Goal: Task Accomplishment & Management: Complete application form

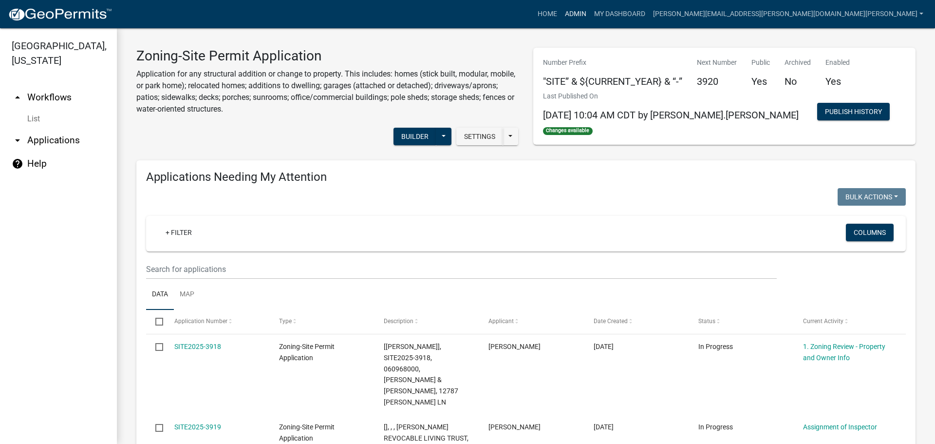
click at [590, 10] on link "Admin" at bounding box center [575, 14] width 29 height 19
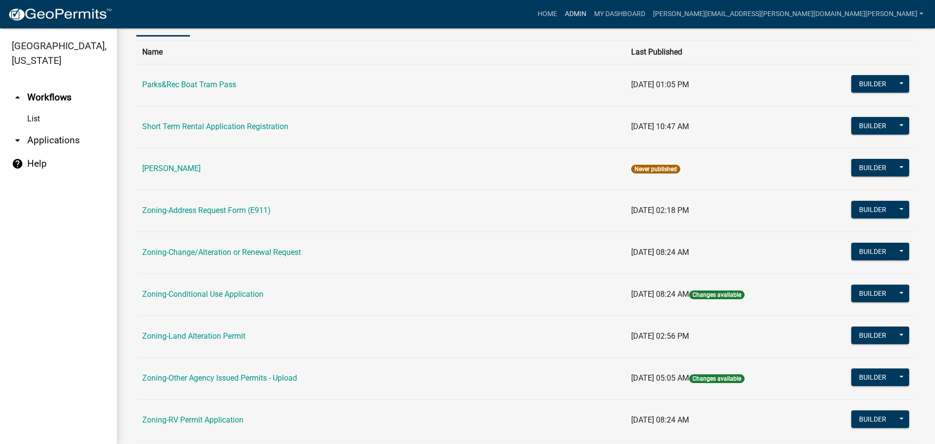
scroll to position [195, 0]
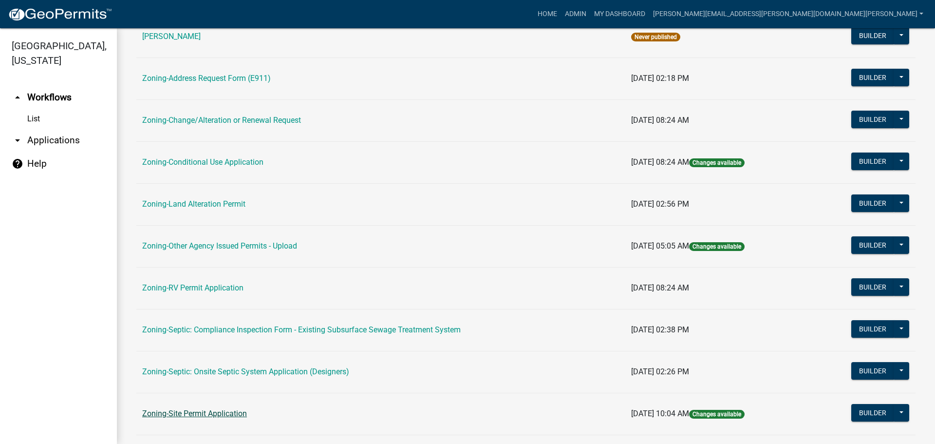
click at [209, 414] on link "Zoning-Site Permit Application" at bounding box center [194, 413] width 105 height 9
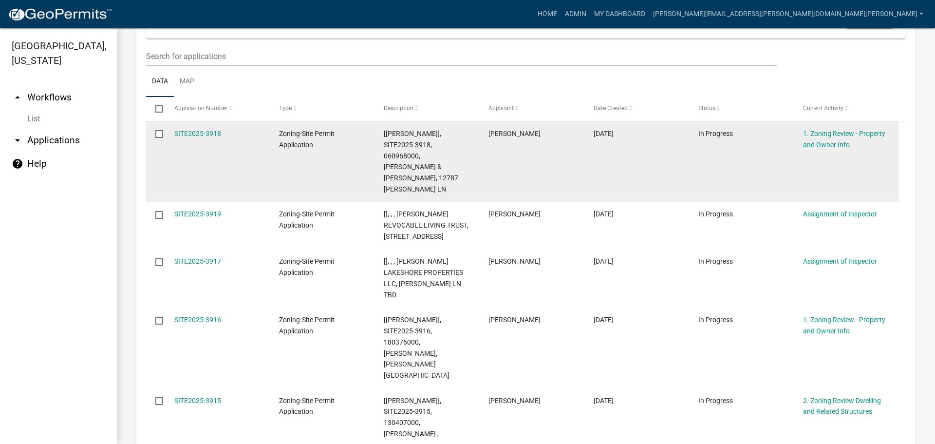
scroll to position [244, 0]
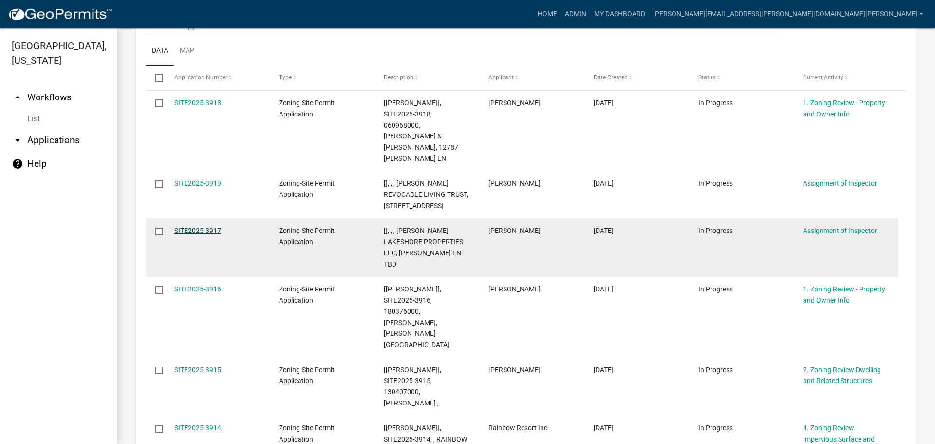
click at [193, 227] on link "SITE2025-3917" at bounding box center [197, 231] width 47 height 8
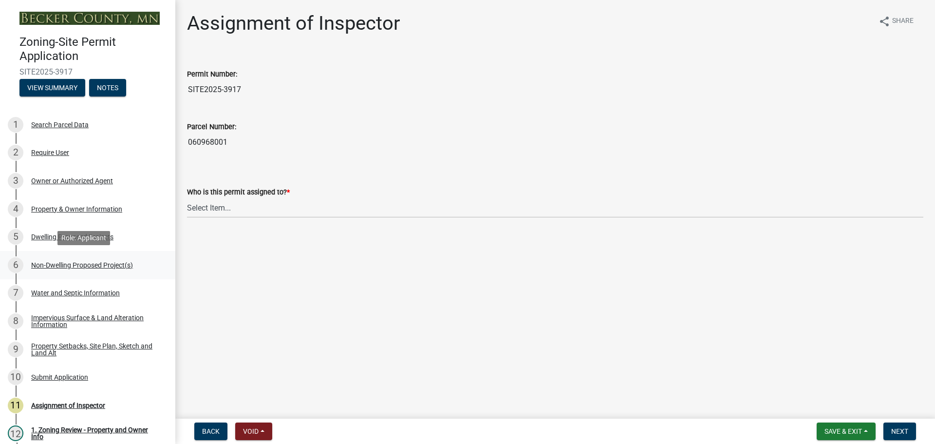
click at [78, 262] on div "Non-Dwelling Proposed Project(s)" at bounding box center [82, 265] width 102 height 7
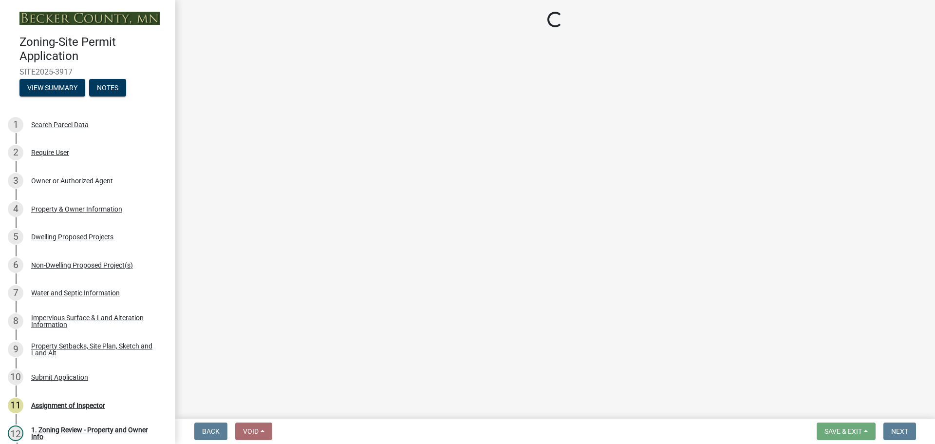
select select "4ffbfc20-44b3-40cf-984d-ce947797c22b"
select select "258cbdbc-8629-455d-9fed-6a57bf82144e"
select select "a9a8393f-3c28-47b8-b6d9-84c94641c3fc"
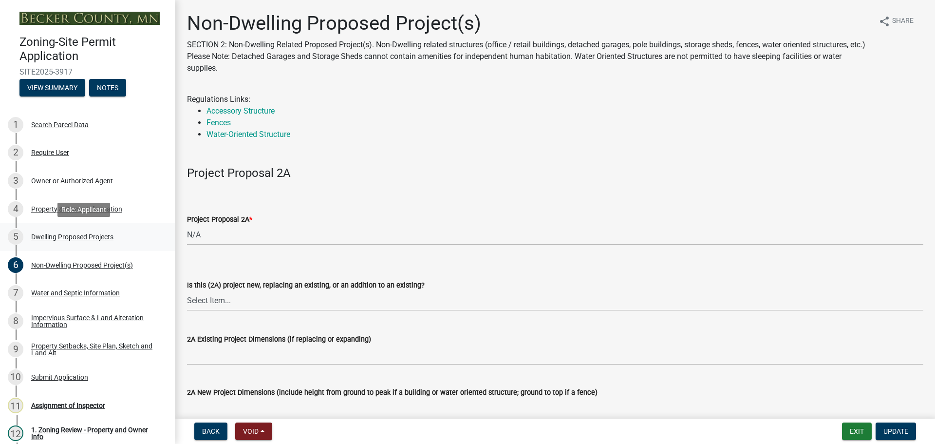
click at [79, 235] on div "Dwelling Proposed Projects" at bounding box center [72, 236] width 82 height 7
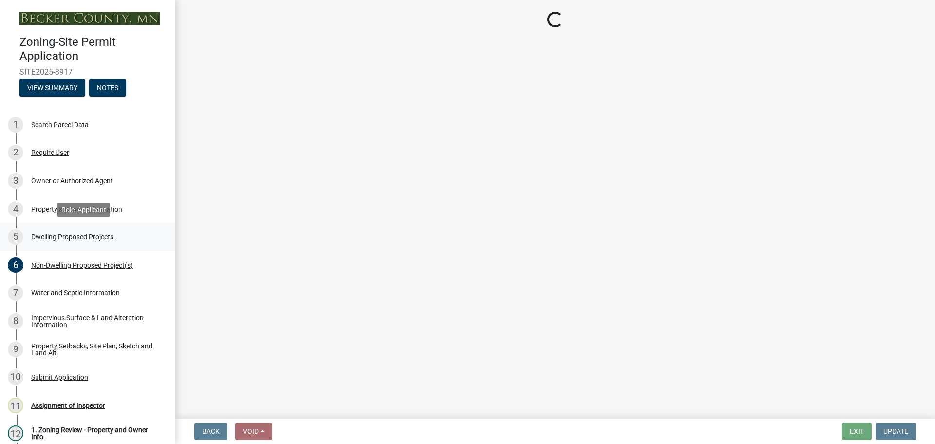
select select "5b8abcc6-67f7-49fb-8f25-c295ccc2b339"
select select "2dc577ba-aef6-4196-bc52-35577603d189"
select select "59a6fdaa-56b6-4bcd-87b7-d867a7d784e6"
select select "e13aacd2-5b16-46a8-9c16-26b3d7b1c810"
select select "a045e8de-0125-48b5-a52c-0705e3235ca5"
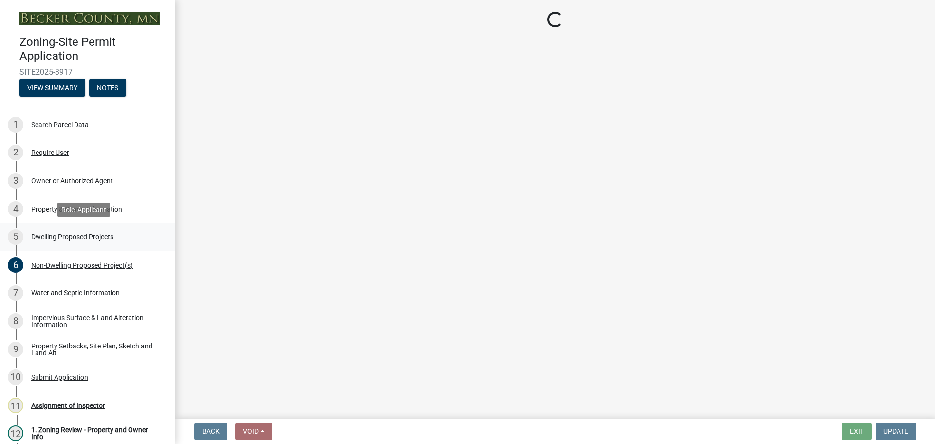
select select "247d334f-ddb5-435c-9042-0e10186c5422"
select select "c6a0a915-8859-4117-97a8-42e675f9bace"
select select "638dddef-31f4-4d73-b0b5-0ffc7b344434"
select select "43dc438e-12cf-4fa6-b4ef-a236ffc627d7"
select select "8786fdd2-7f96-462d-8069-e958fae6b9a0"
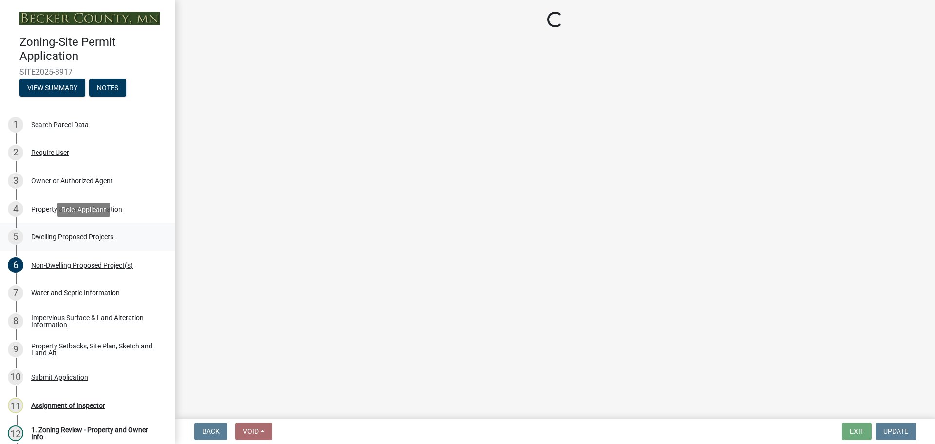
select select "256d326d-7a65-4b43-bb27-2952fbe4c534"
select select "75cb6c0c-1bab-4101-a7ce-eb87cbd598c1"
select select "cbc699c5-a6de-4f3d-a533-ae678b946106"
select select "8e4dc0e1-7dfa-4afc-85b9-5ad40795f204"
select select "107cbe59-677b-44f2-96fc-816b282ebb79"
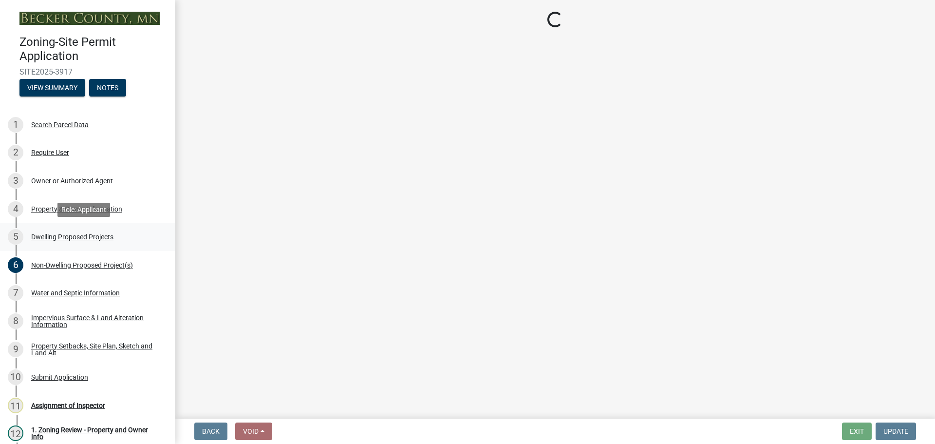
select select "574dab0a-a2f9-4f32-a930-7f8884412bac"
select select "7f420323-49a9-4fd0-9441-05b3dc777552"
select select "ec305202-ae01-487b-b5e4-3a5aacc1e384"
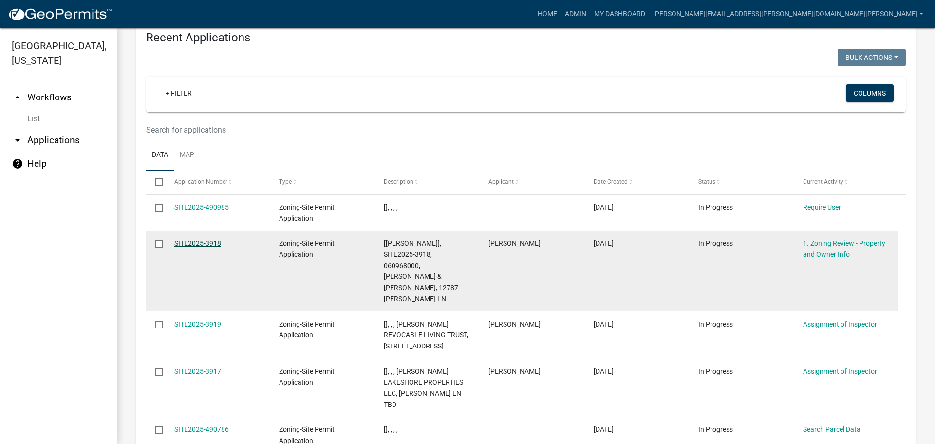
scroll to position [972, 0]
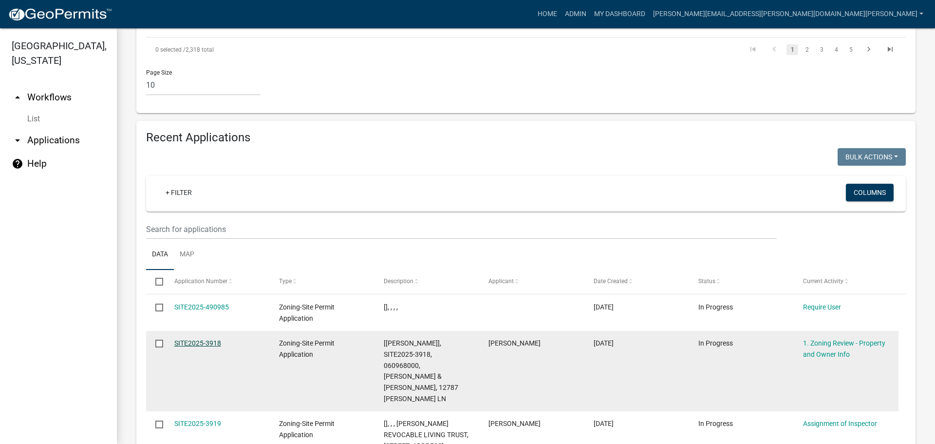
click at [201, 339] on link "SITE2025-3918" at bounding box center [197, 343] width 47 height 8
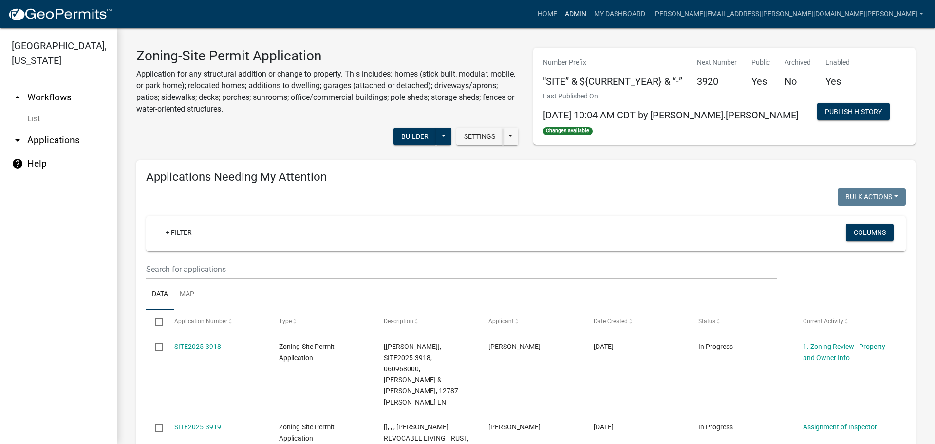
click at [590, 8] on link "Admin" at bounding box center [575, 14] width 29 height 19
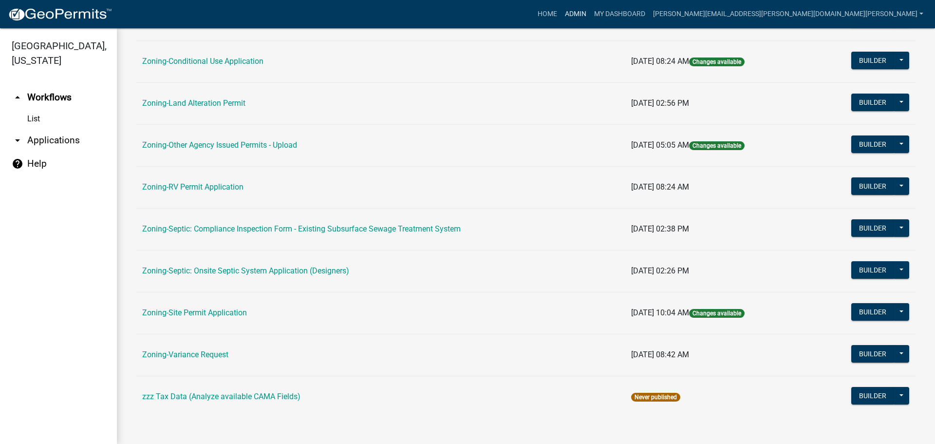
scroll to position [297, 0]
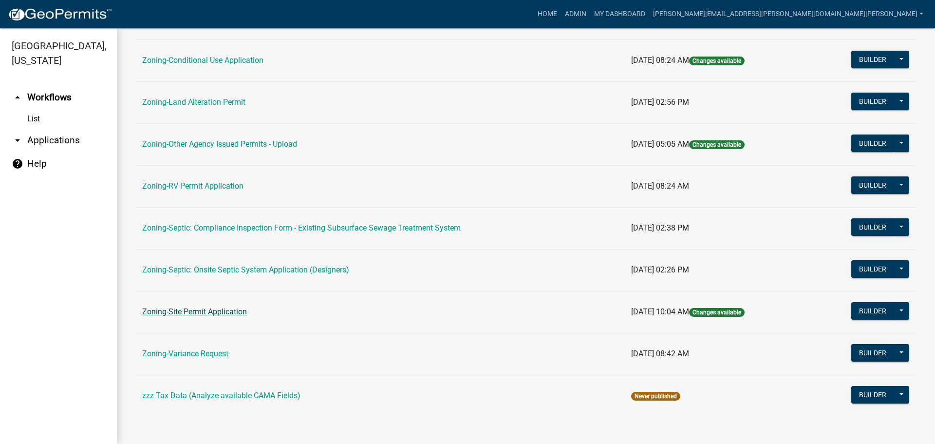
click at [199, 312] on link "Zoning-Site Permit Application" at bounding box center [194, 311] width 105 height 9
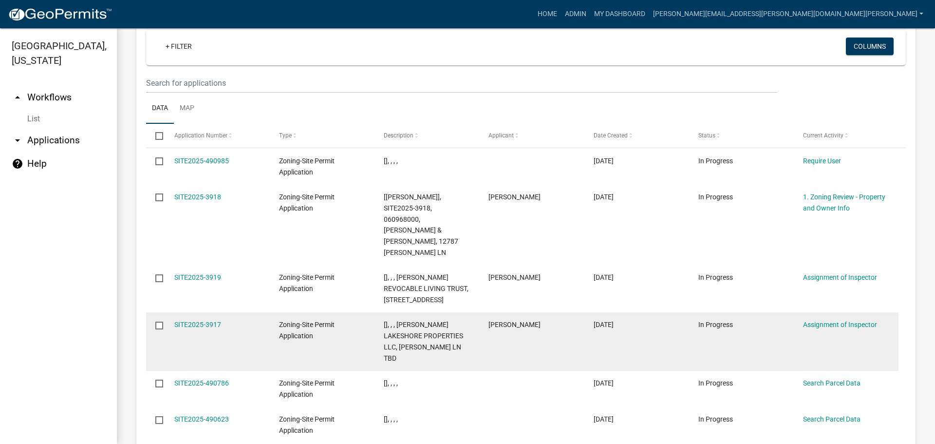
scroll to position [972, 0]
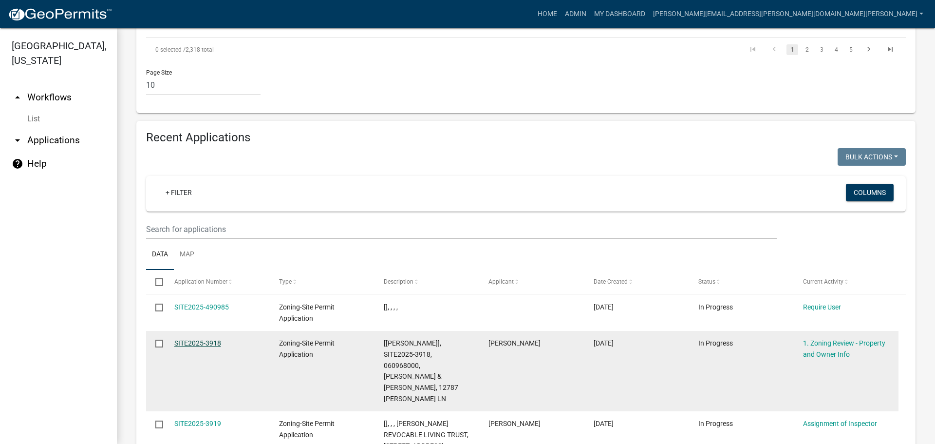
click at [194, 339] on link "SITE2025-3918" at bounding box center [197, 343] width 47 height 8
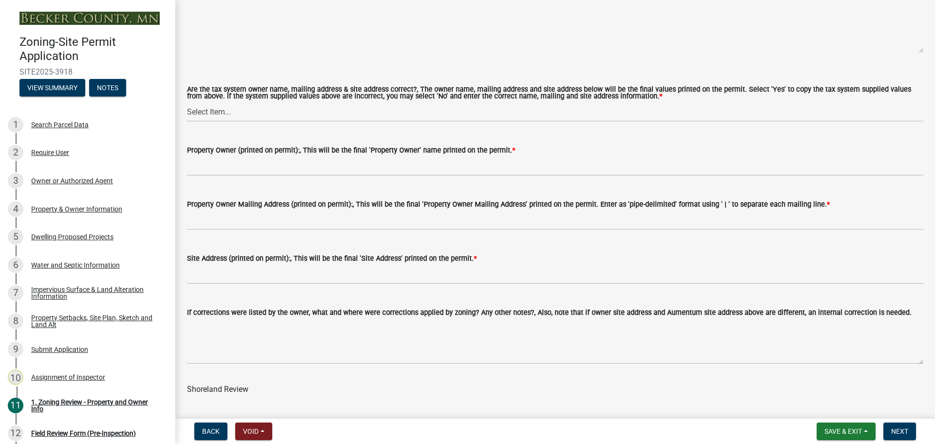
scroll to position [1218, 0]
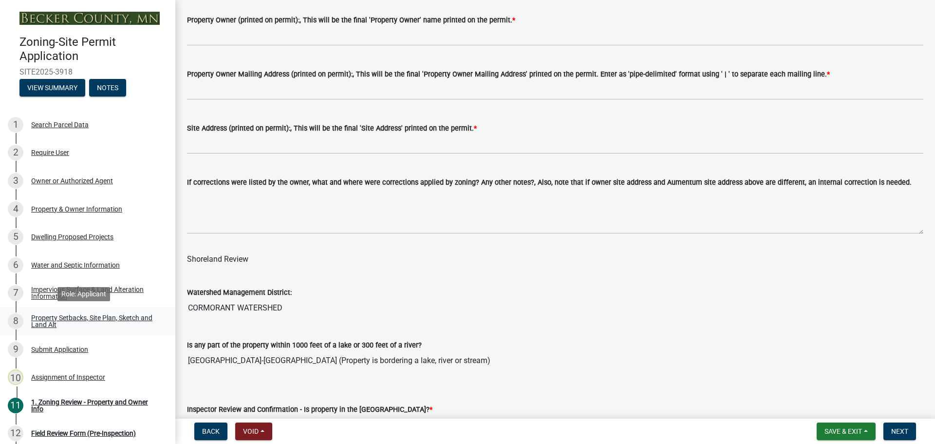
click at [75, 315] on div "Property Setbacks, Site Plan, Sketch and Land Alt" at bounding box center [95, 321] width 129 height 14
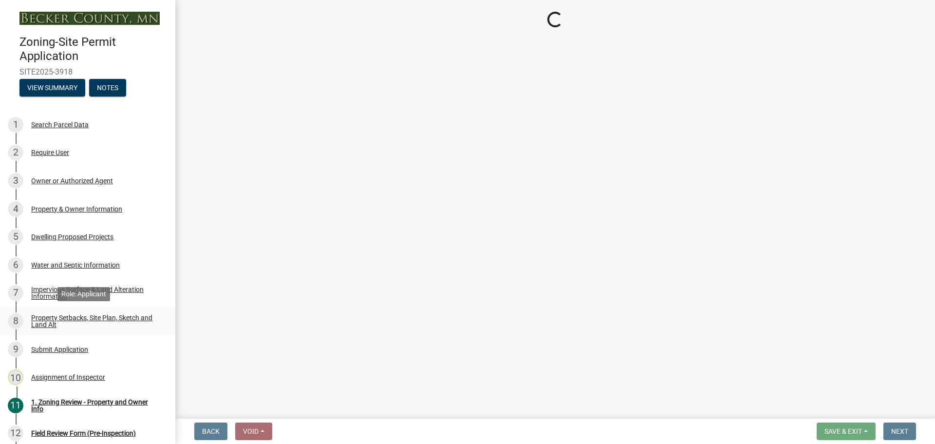
select select "7b13c63f-e699-4112-b373-98fbd28ec536"
select select "23d9b77f-888b-4fb8-92b8-bb321afa0fee"
select select "b56a4575-9846-47cf-8067-c59a4853da22"
select select "12f785fb-c378-4b18-841c-21c73dc99083"
select select "12da6293-5841-4f5c-bd92-3658833964cd"
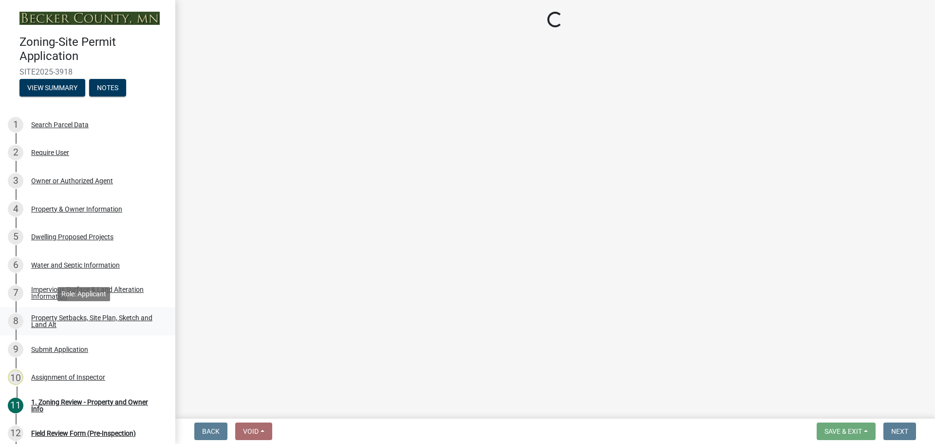
select select "27b2a8b4-abf6-463e-8c0c-7c5d2b4fe26f"
select select "5ad4ab64-b44e-481c-9000-9e5907aa74e1"
select select "e019de12-4845-45f2-ad10-5fb76eee0e55"
select select "c8b8ea71-7088-4e87-a493-7bc88cc2835b"
select select "133211ff-91ce-4a0a-9235-b48a7e2069a0"
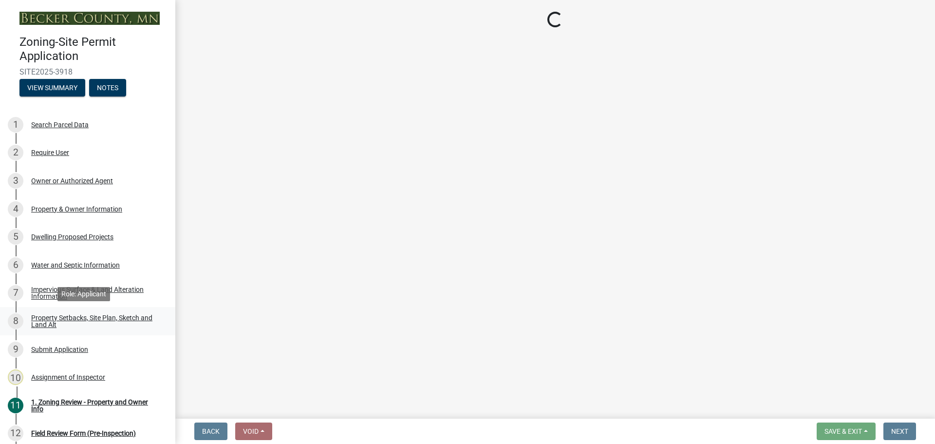
select select "4421853d-5e11-4b64-95ec-6c47066881cc"
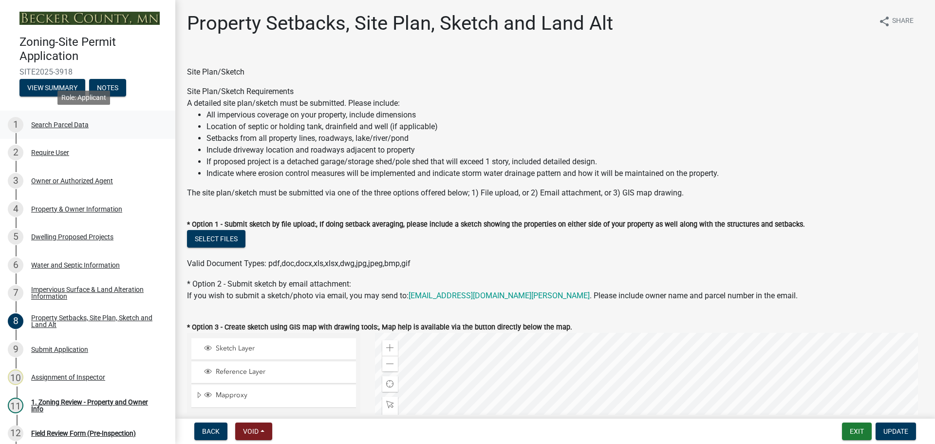
click at [72, 122] on div "Search Parcel Data" at bounding box center [59, 124] width 57 height 7
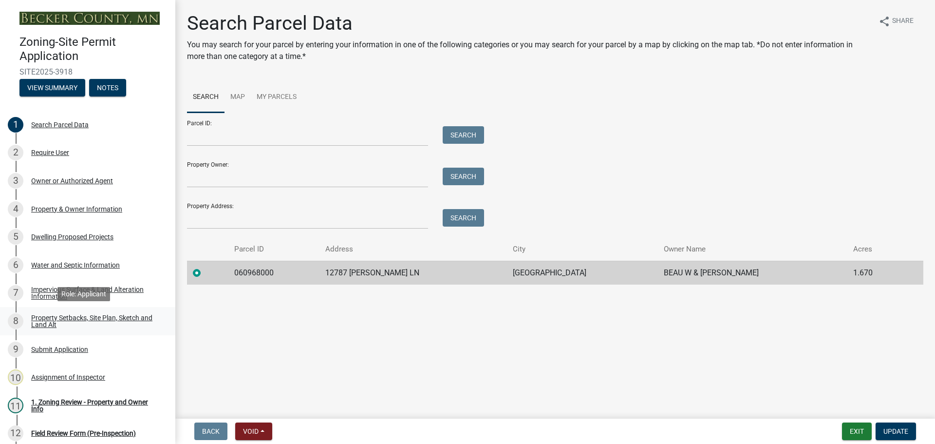
click at [78, 314] on div "Property Setbacks, Site Plan, Sketch and Land Alt" at bounding box center [95, 321] width 129 height 14
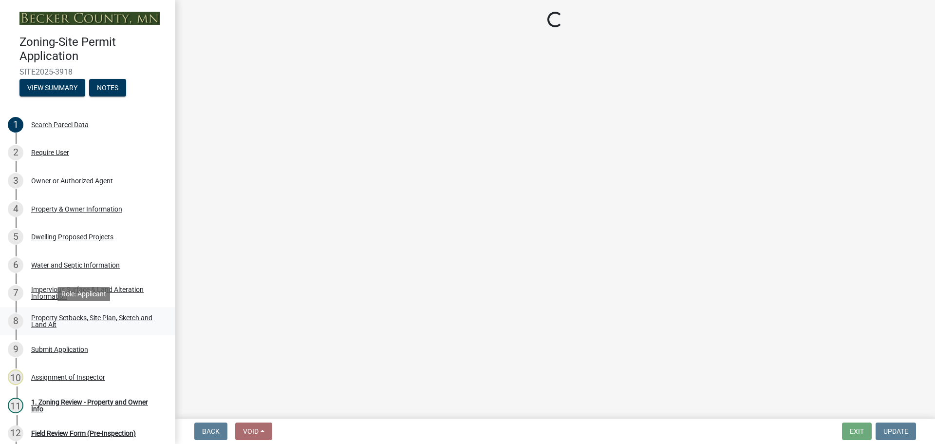
select select "7b13c63f-e699-4112-b373-98fbd28ec536"
select select "23d9b77f-888b-4fb8-92b8-bb321afa0fee"
select select "b56a4575-9846-47cf-8067-c59a4853da22"
select select "12f785fb-c378-4b18-841c-21c73dc99083"
select select "12da6293-5841-4f5c-bd92-3658833964cd"
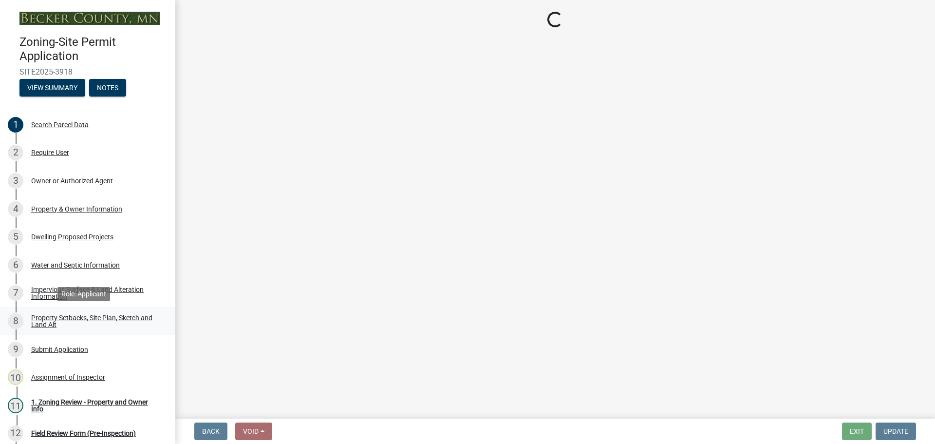
select select "27b2a8b4-abf6-463e-8c0c-7c5d2b4fe26f"
select select "5ad4ab64-b44e-481c-9000-9e5907aa74e1"
select select "e019de12-4845-45f2-ad10-5fb76eee0e55"
select select "c8b8ea71-7088-4e87-a493-7bc88cc2835b"
select select "133211ff-91ce-4a0a-9235-b48a7e2069a0"
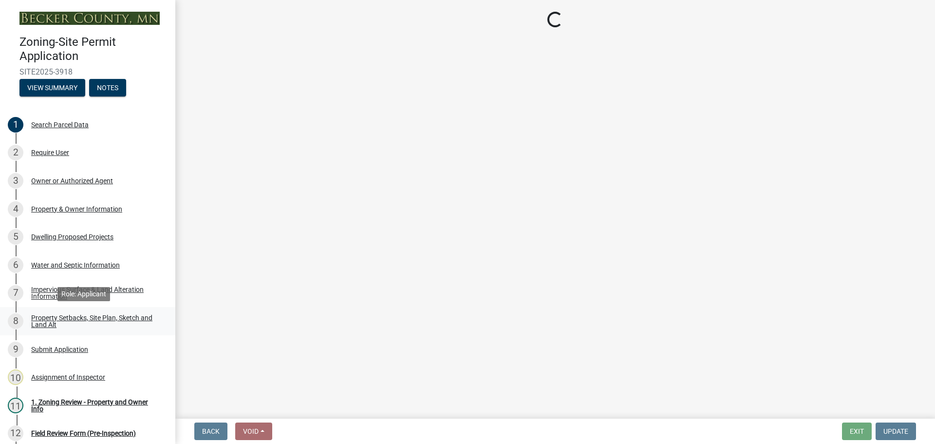
select select "4421853d-5e11-4b64-95ec-6c47066881cc"
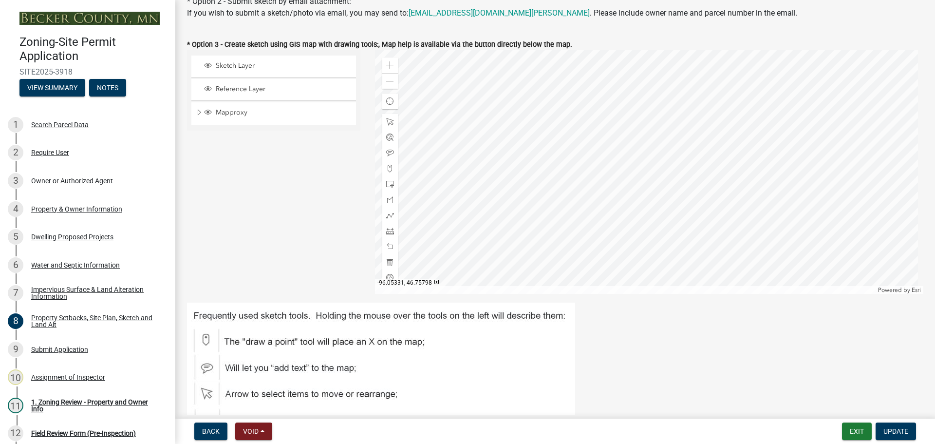
scroll to position [195, 0]
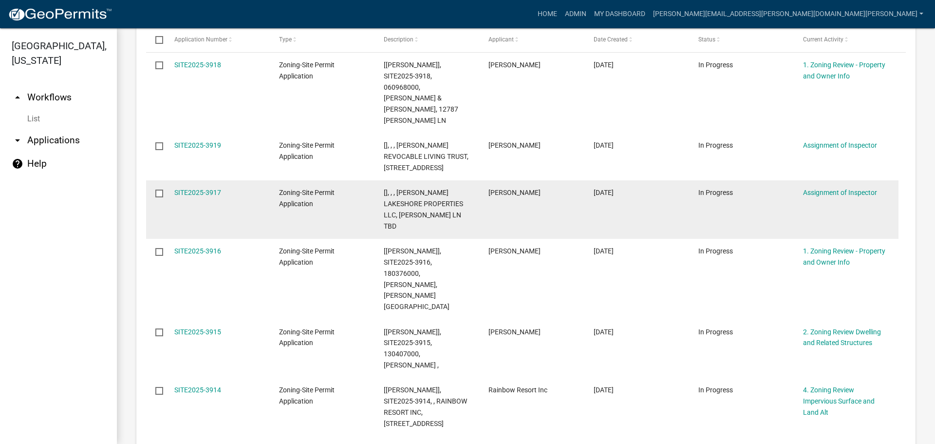
scroll to position [276, 0]
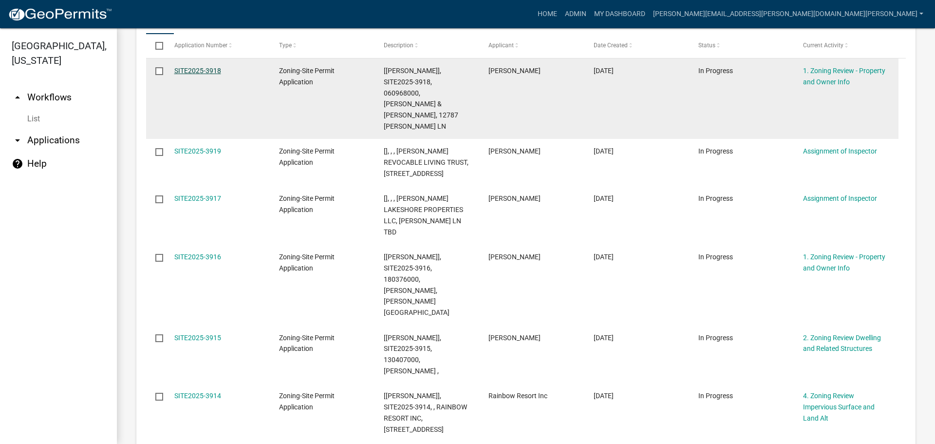
click at [212, 67] on link "SITE2025-3918" at bounding box center [197, 71] width 47 height 8
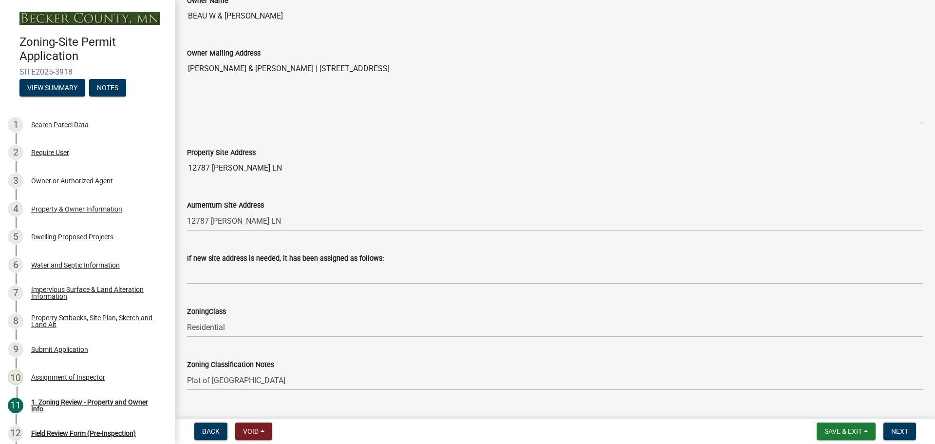
scroll to position [536, 0]
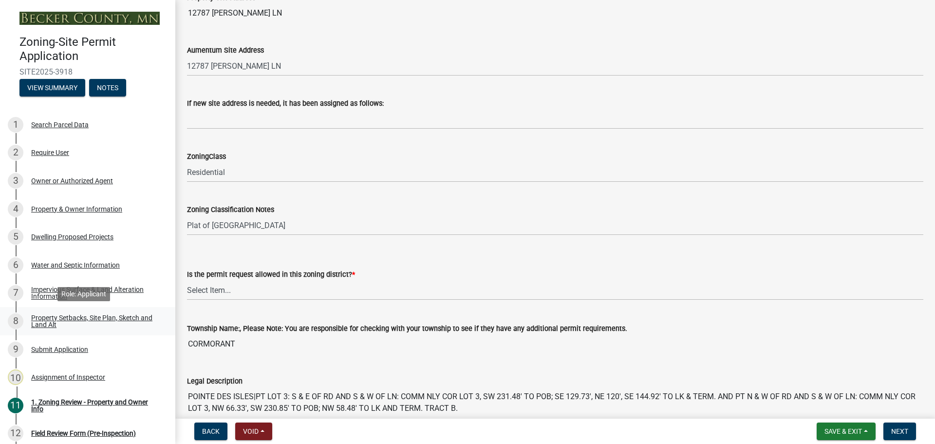
click at [89, 315] on div "Property Setbacks, Site Plan, Sketch and Land Alt" at bounding box center [95, 321] width 129 height 14
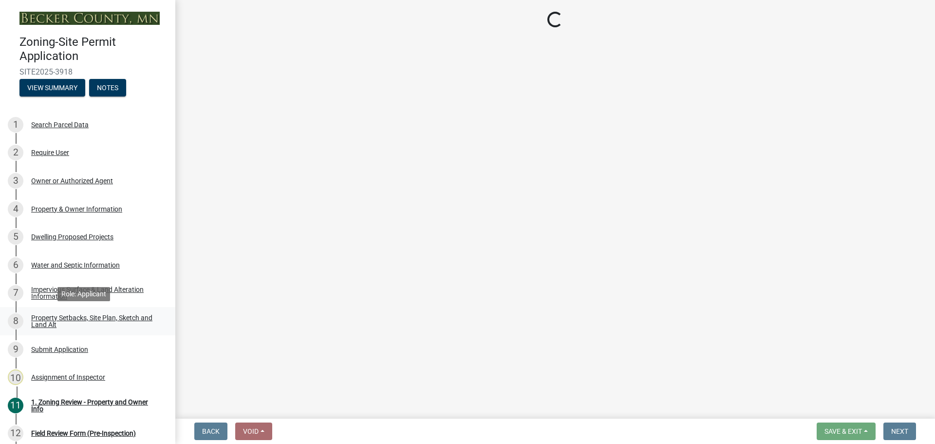
scroll to position [0, 0]
select select "7b13c63f-e699-4112-b373-98fbd28ec536"
select select "23d9b77f-888b-4fb8-92b8-bb321afa0fee"
select select "b56a4575-9846-47cf-8067-c59a4853da22"
select select "12f785fb-c378-4b18-841c-21c73dc99083"
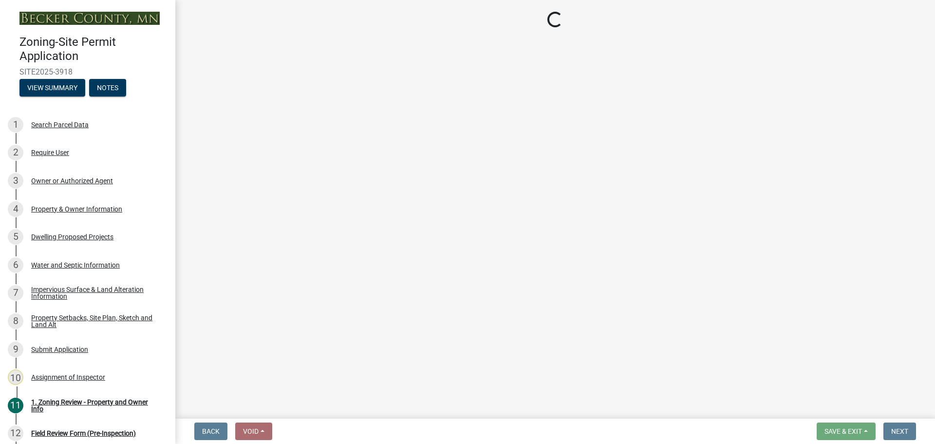
select select "12da6293-5841-4f5c-bd92-3658833964cd"
select select "27b2a8b4-abf6-463e-8c0c-7c5d2b4fe26f"
select select "5ad4ab64-b44e-481c-9000-9e5907aa74e1"
select select "e019de12-4845-45f2-ad10-5fb76eee0e55"
select select "c8b8ea71-7088-4e87-a493-7bc88cc2835b"
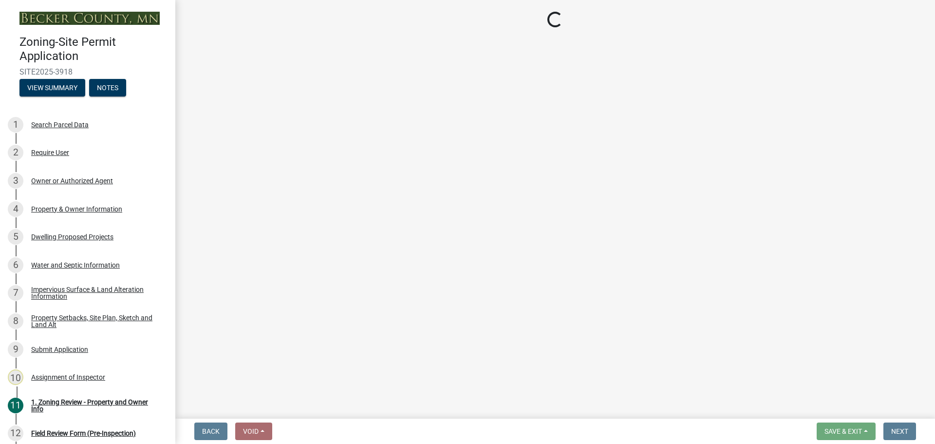
select select "133211ff-91ce-4a0a-9235-b48a7e2069a0"
select select "4421853d-5e11-4b64-95ec-6c47066881cc"
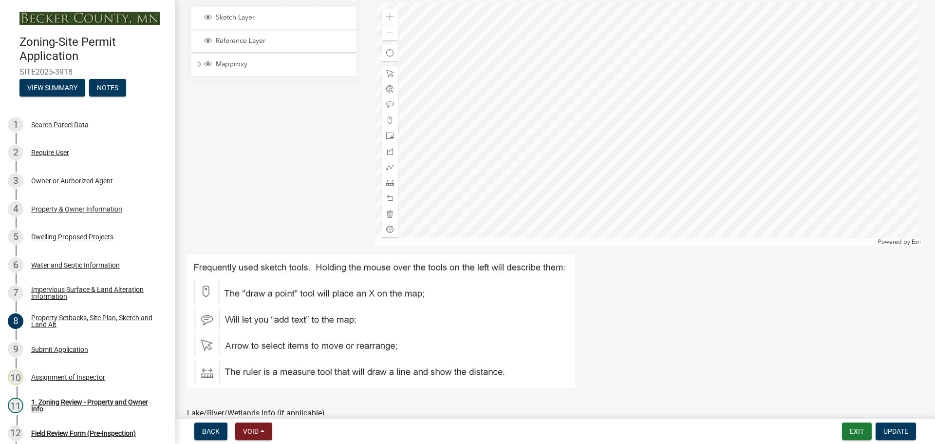
scroll to position [341, 0]
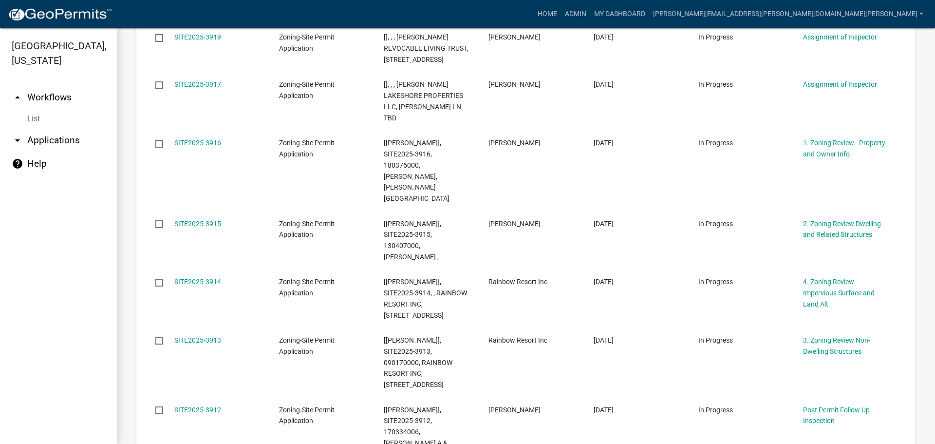
scroll to position [1007, 0]
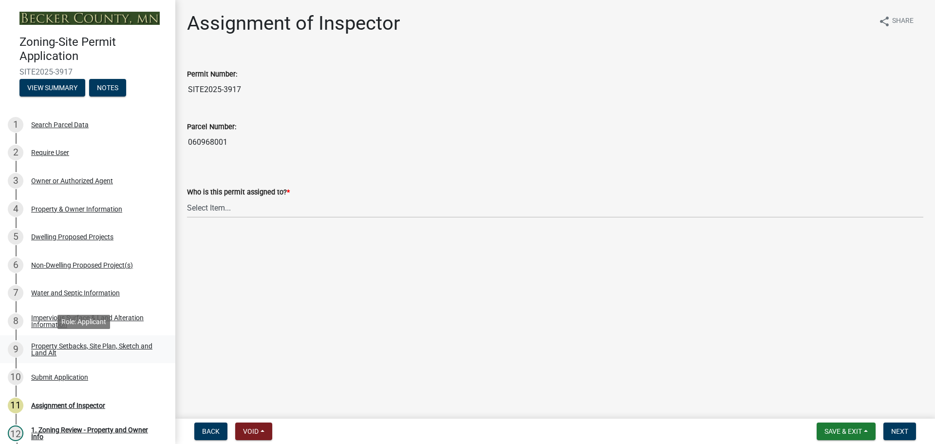
click at [86, 343] on div "Property Setbacks, Site Plan, Sketch and Land Alt" at bounding box center [95, 350] width 129 height 14
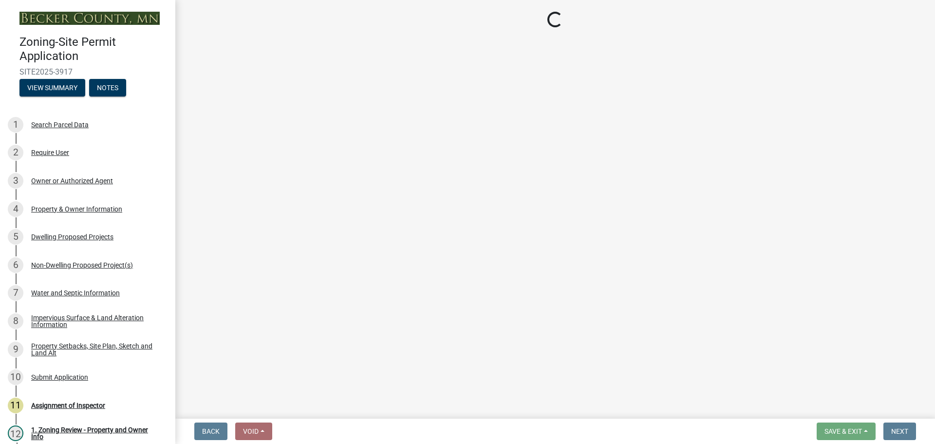
select select "7b13c63f-e699-4112-b373-98fbd28ec536"
select select "23d9b77f-888b-4fb8-92b8-bb321afa0fee"
select select "b56a4575-9846-47cf-8067-c59a4853da22"
select select "12f785fb-c378-4b18-841c-21c73dc99083"
select select "e8ab2dc3-aa3f-46f3-9b4a-37eb25ad84af"
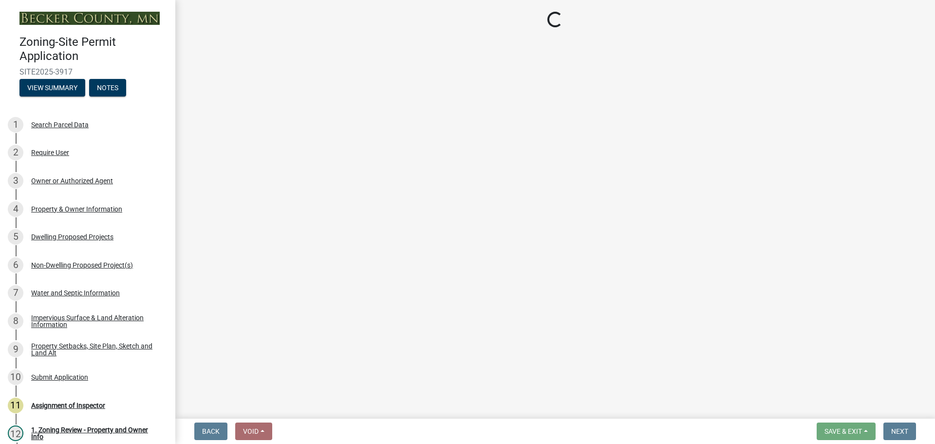
select select "27b2a8b4-abf6-463e-8c0c-7c5d2b4fe26f"
select select "5ad4ab64-b44e-481c-9000-9e5907aa74e1"
select select "e019de12-4845-45f2-ad10-5fb76eee0e55"
select select "c8b8ea71-7088-4e87-a493-7bc88cc2835b"
select select "133211ff-91ce-4a0a-9235-b48a7e2069a0"
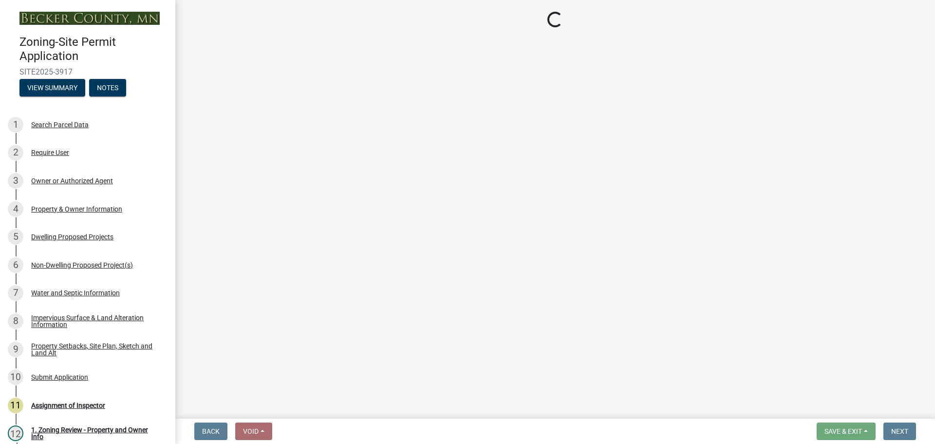
select select "4421853d-5e11-4b64-95ec-6c47066881cc"
